Goal: Task Accomplishment & Management: Manage account settings

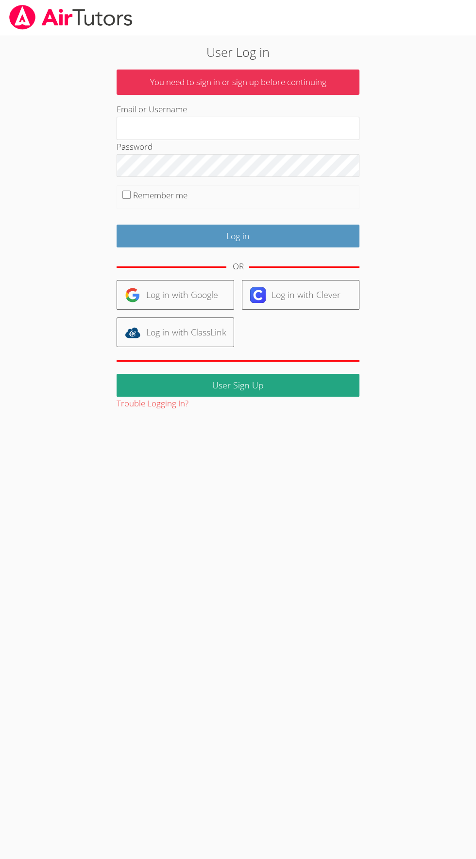
click at [126, 194] on input "Remember me" at bounding box center [127, 195] width 8 height 8
checkbox input "true"
click at [144, 122] on input "Email or Username" at bounding box center [238, 128] width 243 height 23
type input "educator.amelia.roberson@gmail.com"
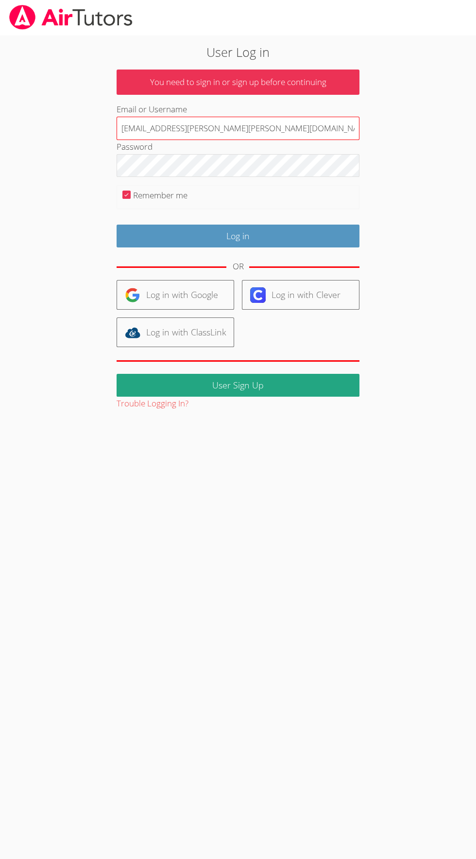
click at [117, 225] on input "Log in" at bounding box center [238, 236] width 243 height 23
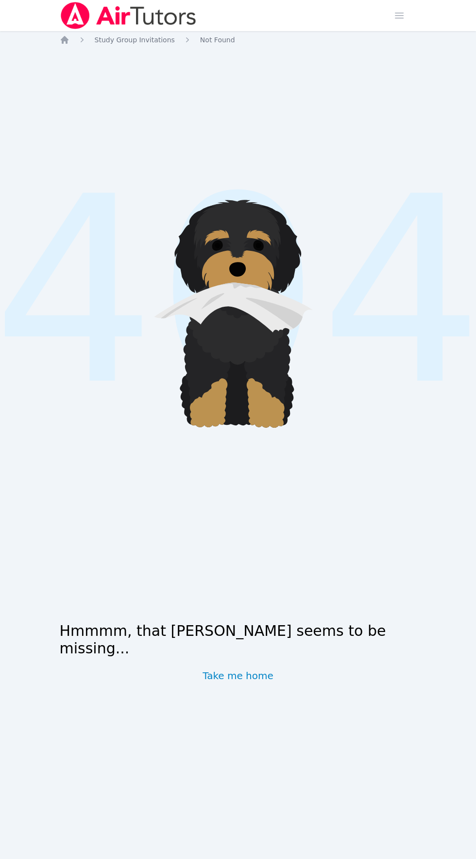
click at [122, 15] on img at bounding box center [129, 15] width 138 height 27
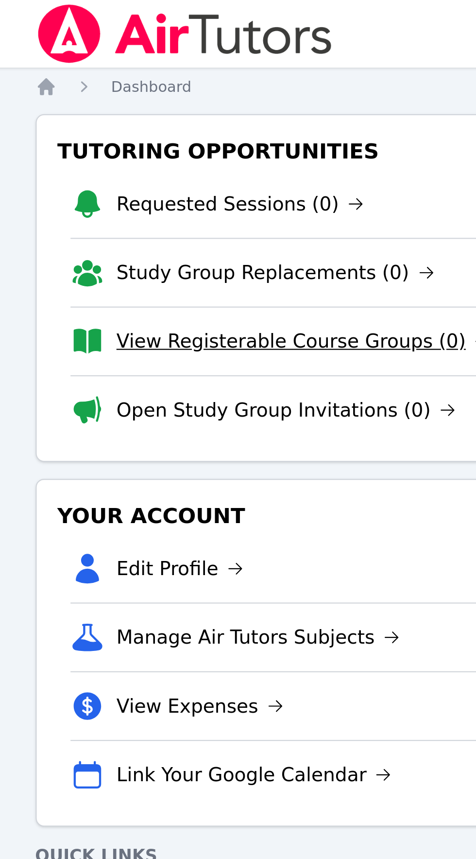
click at [118, 155] on link "View Registerable Course Groups (0)" at bounding box center [183, 157] width 173 height 14
